Goal: Information Seeking & Learning: Learn about a topic

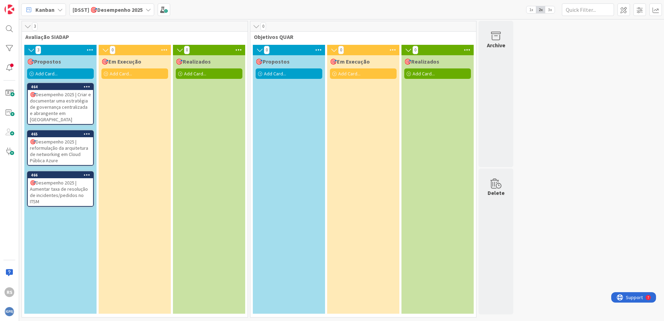
click at [73, 108] on div "🎯Desempenho 2025 | Criar e documentar uma estratégia de governança centralizada…" at bounding box center [60, 107] width 65 height 34
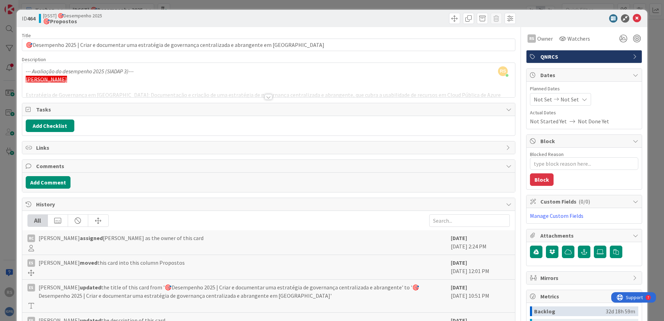
scroll to position [35, 0]
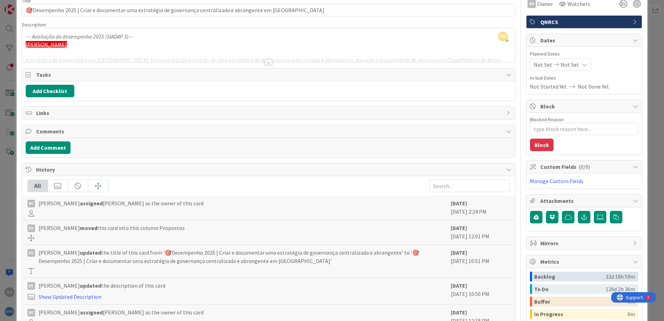
click at [269, 60] on div at bounding box center [269, 62] width 8 height 6
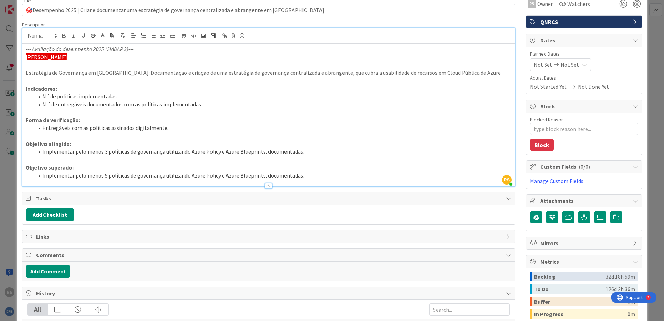
type textarea "x"
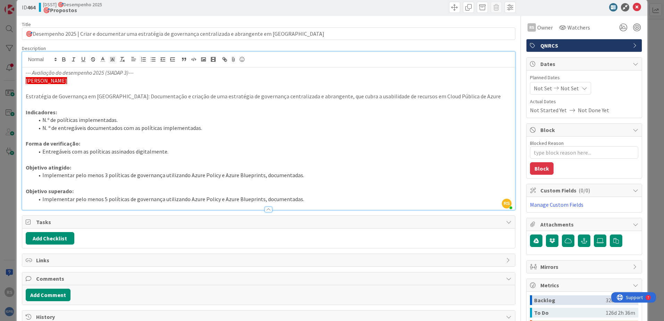
scroll to position [0, 0]
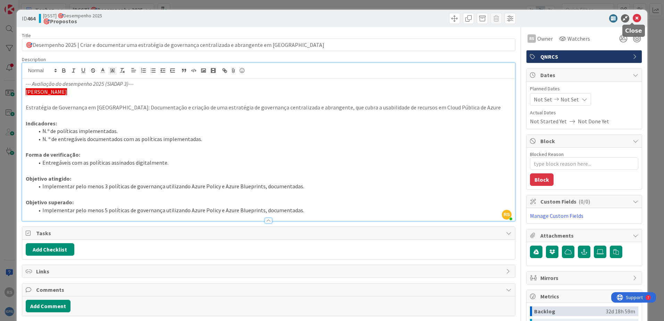
drag, startPoint x: 634, startPoint y: 16, endPoint x: 588, endPoint y: 61, distance: 64.8
click at [634, 16] on icon at bounding box center [636, 18] width 8 height 8
